Goal: Transaction & Acquisition: Book appointment/travel/reservation

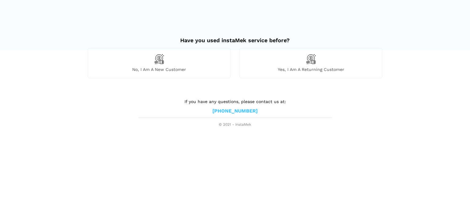
click at [165, 62] on div "No, I am a new customer" at bounding box center [159, 63] width 143 height 30
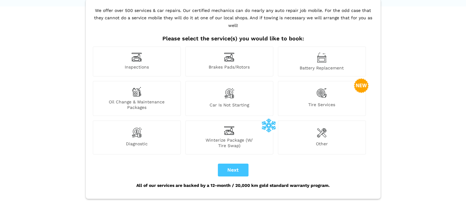
scroll to position [43, 0]
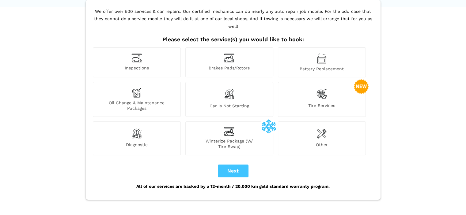
click at [139, 100] on span "Oil Change & Maintenance Packages" at bounding box center [136, 105] width 87 height 11
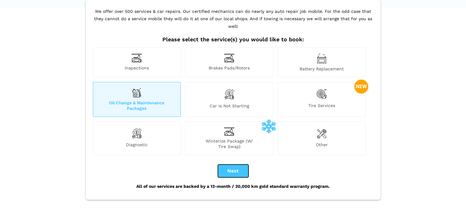
click at [227, 165] on button "Next" at bounding box center [233, 171] width 31 height 13
checkbox input "true"
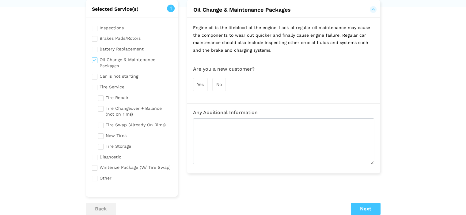
scroll to position [0, 0]
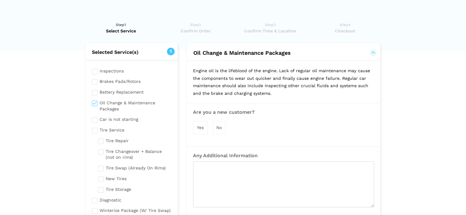
click at [200, 126] on span "Yes" at bounding box center [200, 127] width 7 height 5
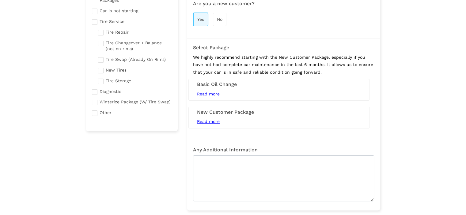
scroll to position [122, 0]
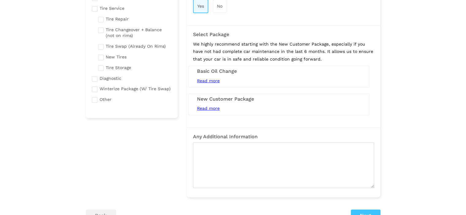
click at [208, 69] on h3 "Basic Oil Change" at bounding box center [279, 72] width 164 height 6
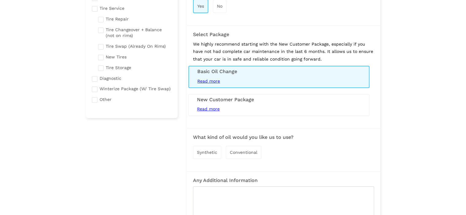
click at [237, 150] on span "Conventional" at bounding box center [244, 152] width 28 height 5
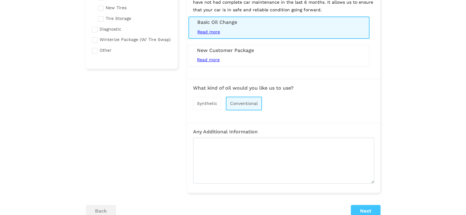
scroll to position [196, 0]
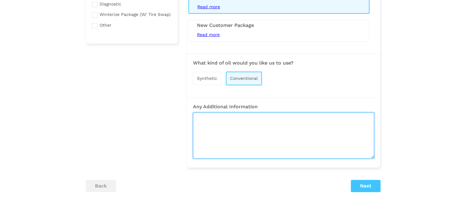
click at [223, 118] on textarea at bounding box center [283, 136] width 181 height 46
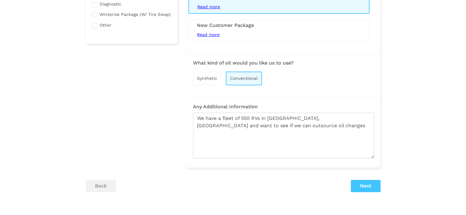
click at [441, 77] on lik "Have you used instaMek service before? No, I am a new customer Yes, I am a retu…" at bounding box center [233, 41] width 466 height 444
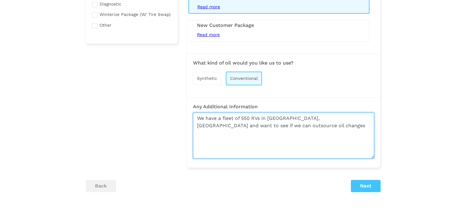
click at [263, 126] on textarea "We have a fleet of 550 RVs in [GEOGRAPHIC_DATA], [GEOGRAPHIC_DATA] and want to …" at bounding box center [283, 136] width 181 height 46
type textarea "We have a fleet of 550 RVs in [GEOGRAPHIC_DATA], [GEOGRAPHIC_DATA] and want to …"
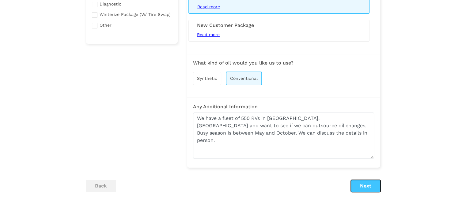
click at [371, 186] on button "Next" at bounding box center [366, 186] width 30 height 12
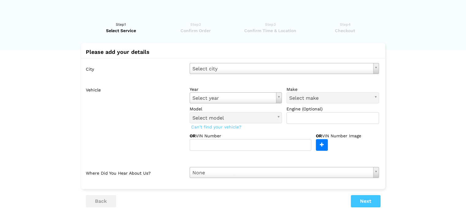
scroll to position [0, 0]
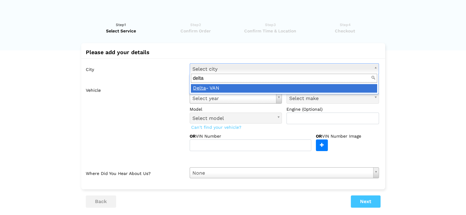
type input "delta"
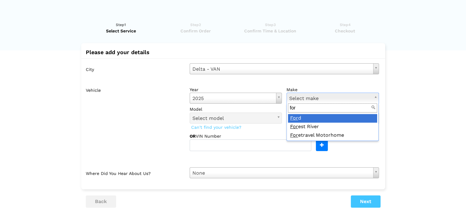
type input "for"
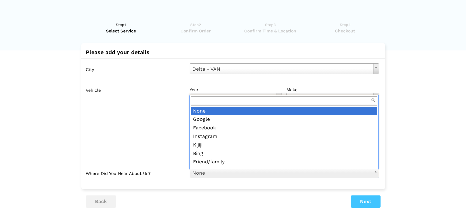
scroll to position [7, 0]
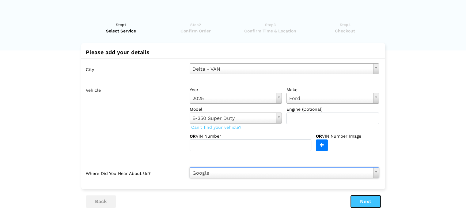
click at [369, 205] on button "Next" at bounding box center [366, 202] width 30 height 12
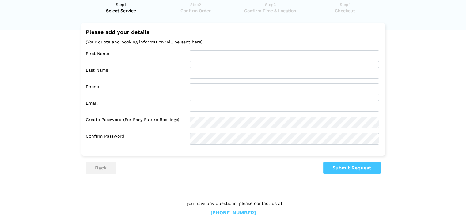
scroll to position [11, 0]
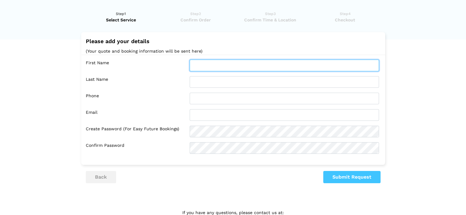
click at [226, 69] on input "text" at bounding box center [283, 66] width 189 height 12
